Goal: Task Accomplishment & Management: Use online tool/utility

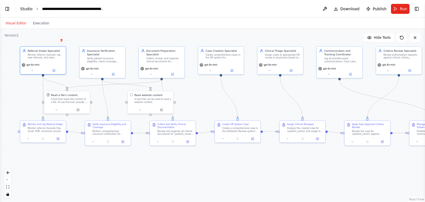
click at [29, 8] on link "Studio" at bounding box center [26, 9] width 12 height 4
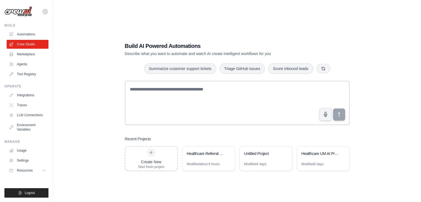
click at [45, 12] on icon at bounding box center [45, 12] width 2 height 2
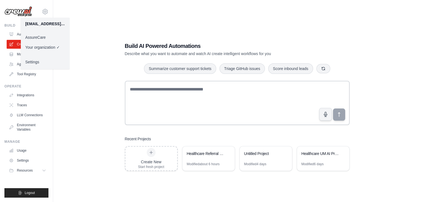
click at [48, 35] on link "AssureCare" at bounding box center [45, 37] width 49 height 10
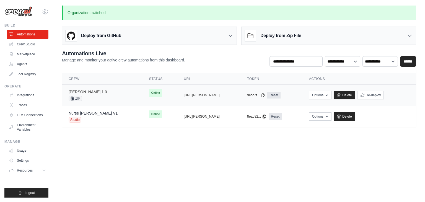
click at [77, 93] on link "[PERSON_NAME] 1 0" at bounding box center [88, 92] width 38 height 4
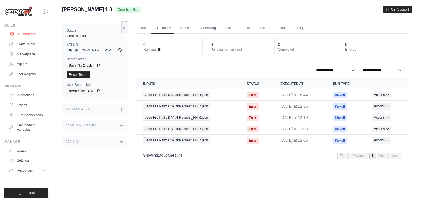
click at [21, 34] on link "Automations" at bounding box center [28, 34] width 42 height 9
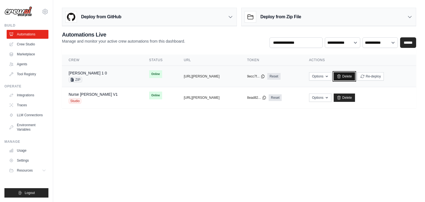
click at [346, 76] on link "Delete" at bounding box center [344, 76] width 21 height 8
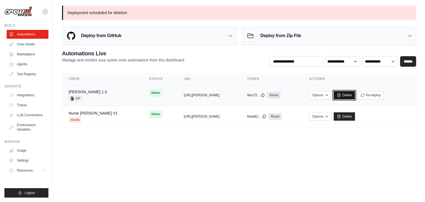
click at [340, 93] on link "Delete" at bounding box center [344, 95] width 21 height 8
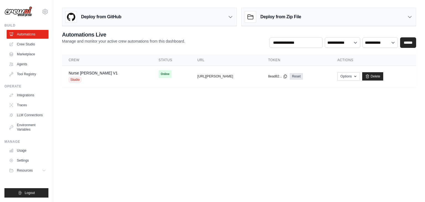
click at [277, 134] on body "[EMAIL_ADDRESS][DOMAIN_NAME] AssureCare ✓ Your organization Settings Build Auto…" at bounding box center [212, 101] width 425 height 202
click at [39, 46] on link "Crew Studio" at bounding box center [28, 44] width 42 height 9
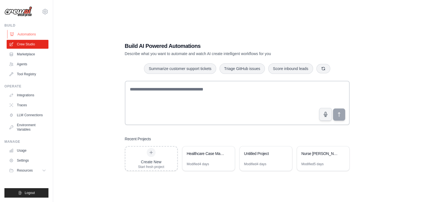
click at [28, 35] on link "Automations" at bounding box center [28, 34] width 42 height 9
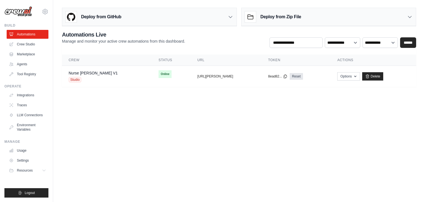
click at [307, 14] on div "Deploy from Zip File" at bounding box center [329, 17] width 174 height 18
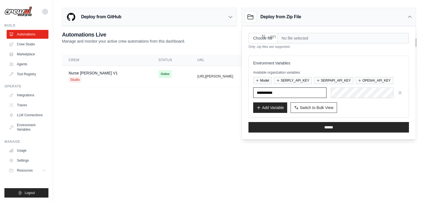
click at [283, 90] on input "text" at bounding box center [289, 92] width 73 height 11
click at [255, 151] on body "[EMAIL_ADDRESS][DOMAIN_NAME] AssureCare ✓ Your organization Settings Build Auto…" at bounding box center [212, 101] width 425 height 202
click at [364, 82] on button "OPENAI_API_KEY" at bounding box center [375, 80] width 38 height 7
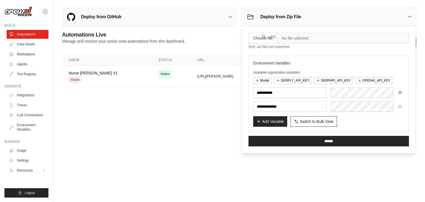
click at [402, 91] on icon "button" at bounding box center [400, 93] width 6 height 6
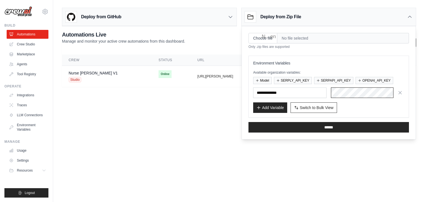
scroll to position [0, 294]
click at [298, 175] on body "skandasamy@assurecare.com AssureCare ✓ Your organization Settings Build Automat…" at bounding box center [212, 101] width 425 height 202
click at [265, 40] on input "Choose file" at bounding box center [263, 38] width 29 height 11
type input "**********"
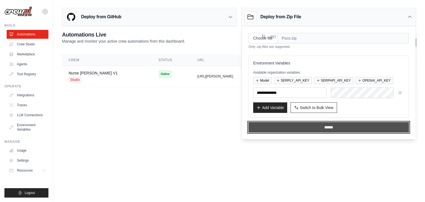
click at [290, 128] on input "******" at bounding box center [329, 127] width 161 height 11
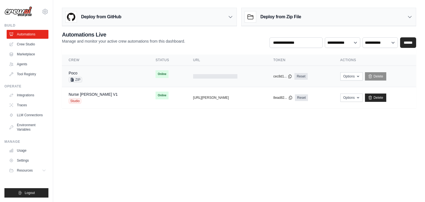
click at [113, 75] on div "Poco ZIP" at bounding box center [106, 76] width 74 height 12
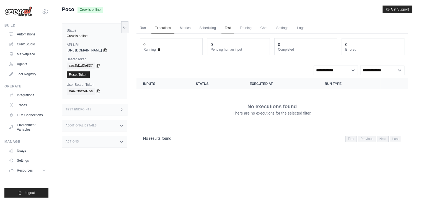
click at [226, 29] on link "Test" at bounding box center [227, 28] width 13 height 12
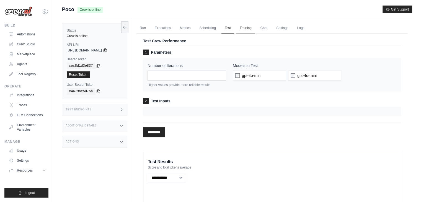
click at [247, 30] on link "Training" at bounding box center [245, 28] width 19 height 12
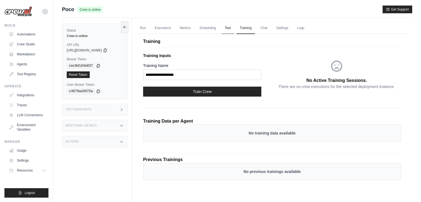
click at [228, 29] on link "Test" at bounding box center [227, 28] width 13 height 12
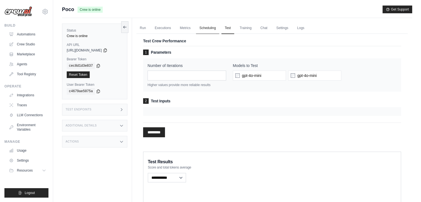
click at [208, 27] on link "Scheduling" at bounding box center [207, 28] width 23 height 12
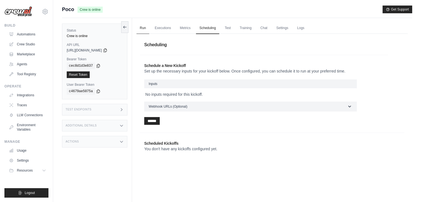
click at [141, 28] on link "Run" at bounding box center [142, 28] width 13 height 12
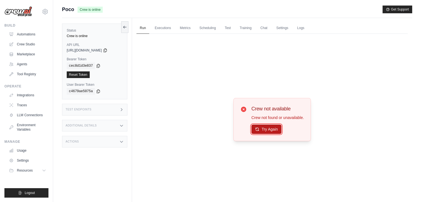
click at [260, 128] on button "Try Again" at bounding box center [266, 129] width 30 height 9
click at [167, 27] on link "Executions" at bounding box center [162, 28] width 23 height 12
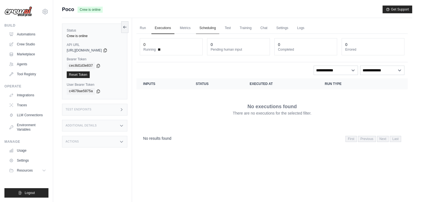
click at [214, 28] on link "Scheduling" at bounding box center [207, 28] width 23 height 12
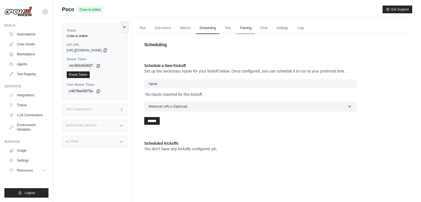
click at [245, 28] on link "Training" at bounding box center [245, 28] width 19 height 12
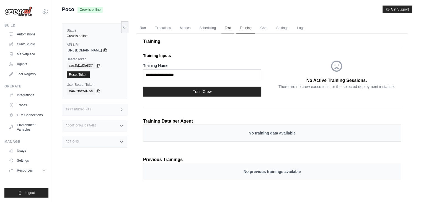
click at [228, 28] on link "Test" at bounding box center [227, 28] width 13 height 12
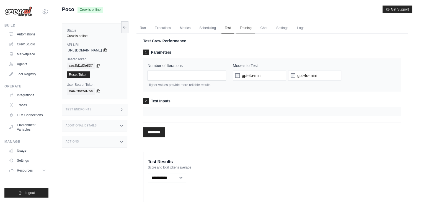
click at [248, 29] on link "Training" at bounding box center [245, 28] width 19 height 12
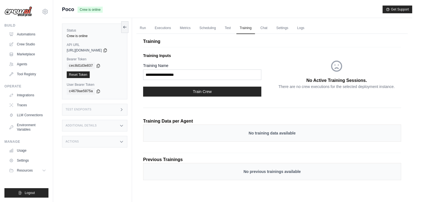
click at [115, 112] on div "Test Endpoints" at bounding box center [94, 110] width 65 height 12
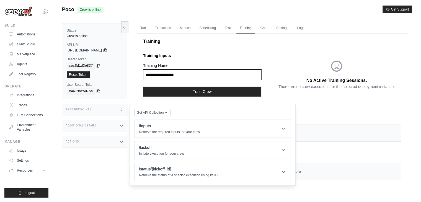
click at [205, 78] on input "Training Name" at bounding box center [202, 74] width 118 height 11
click at [232, 131] on header "/inputs Retrieve the required inputs for your crew" at bounding box center [213, 129] width 156 height 18
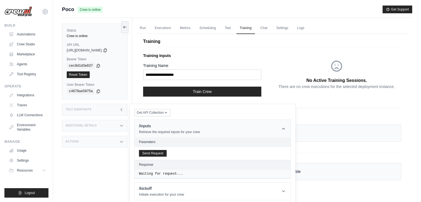
click at [272, 127] on header "/inputs Retrieve the required inputs for your crew" at bounding box center [213, 129] width 156 height 18
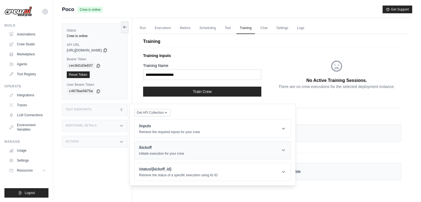
click at [238, 146] on header "/kickoff Initiate execution for your crew" at bounding box center [213, 150] width 156 height 18
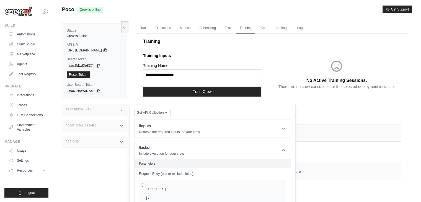
scroll to position [97, 0]
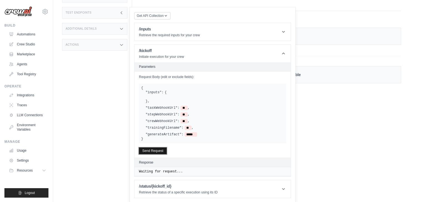
click at [156, 151] on button "Send Request" at bounding box center [153, 151] width 28 height 7
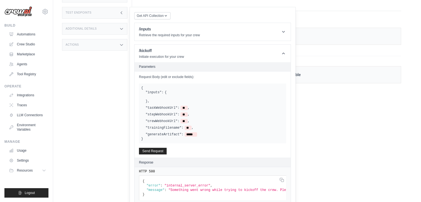
click at [190, 118] on div ""inputs": { } , "taskWebhookUrl": ** , "stepWebhookUrl": ** , "crewWebhookUrl":…" at bounding box center [212, 113] width 143 height 46
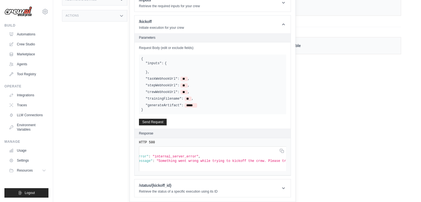
scroll to position [0, 19]
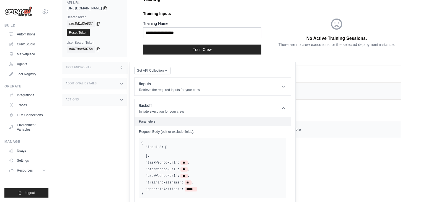
scroll to position [41, 0]
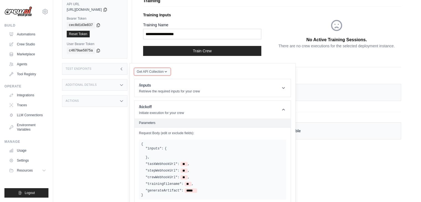
click at [151, 69] on button "Get API Collection" at bounding box center [152, 71] width 36 height 7
click at [390, 138] on div "No previous trainings available" at bounding box center [272, 130] width 258 height 17
click at [237, 12] on p "Training Inputs" at bounding box center [207, 15] width 129 height 6
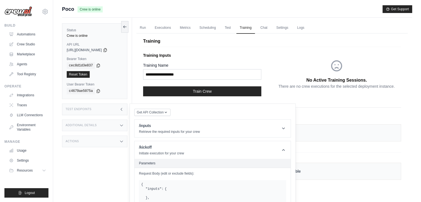
scroll to position [0, 0]
click at [111, 109] on div "Test Endpoints" at bounding box center [94, 110] width 65 height 12
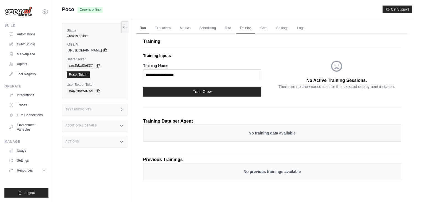
click at [145, 25] on link "Run" at bounding box center [142, 28] width 13 height 12
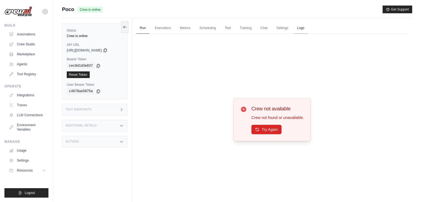
click at [301, 27] on link "Logs" at bounding box center [301, 28] width 14 height 12
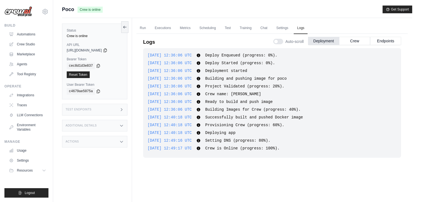
click at [236, 63] on span "Deploy Started (progress: 0%)." at bounding box center [240, 63] width 70 height 4
click at [245, 29] on link "Training" at bounding box center [245, 28] width 19 height 12
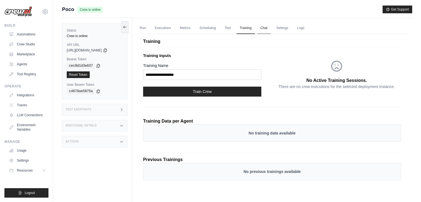
click at [266, 30] on link "Chat" at bounding box center [264, 28] width 14 height 12
click at [146, 27] on link "Run" at bounding box center [142, 28] width 13 height 12
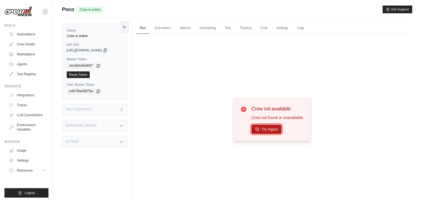
click at [257, 131] on button "Try Again" at bounding box center [266, 129] width 30 height 9
click at [110, 107] on div "Test Endpoints" at bounding box center [94, 110] width 65 height 12
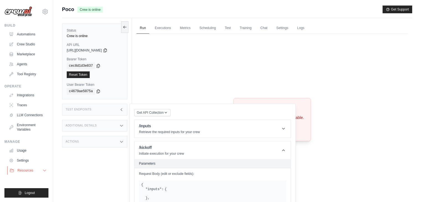
click at [40, 170] on button "Resources" at bounding box center [28, 170] width 42 height 9
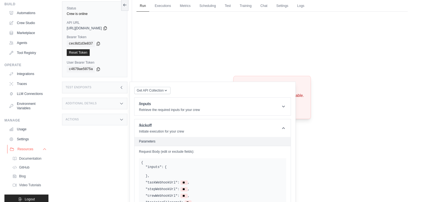
scroll to position [21, 0]
click at [31, 187] on link "Video Tutorials" at bounding box center [30, 186] width 38 height 8
